Goal: Transaction & Acquisition: Purchase product/service

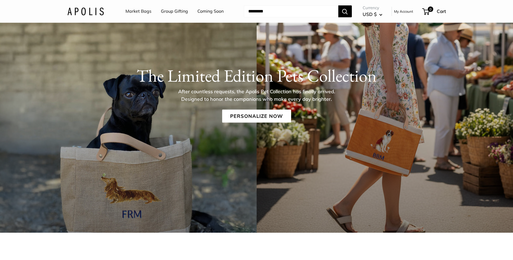
scroll to position [81, 0]
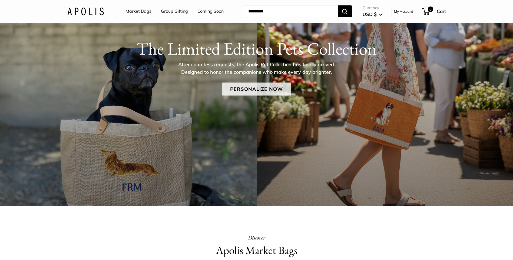
click at [254, 88] on link "Personalize Now" at bounding box center [256, 89] width 69 height 13
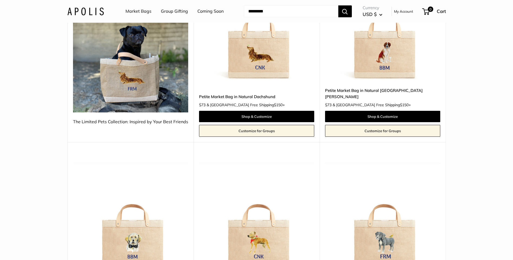
scroll to position [81, 0]
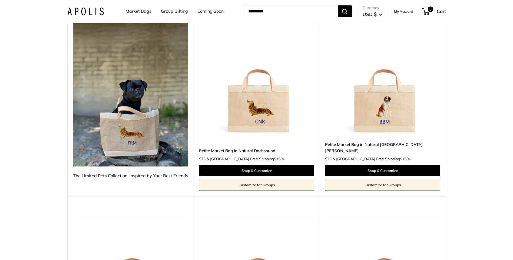
click at [0, 0] on img at bounding box center [0, 0] width 0 height 0
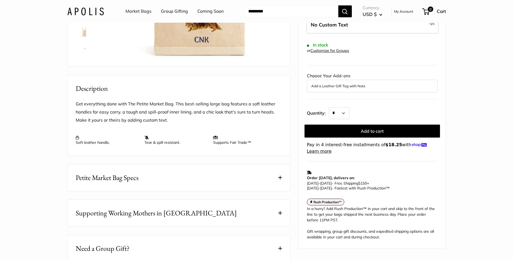
scroll to position [189, 0]
